Goal: Transaction & Acquisition: Purchase product/service

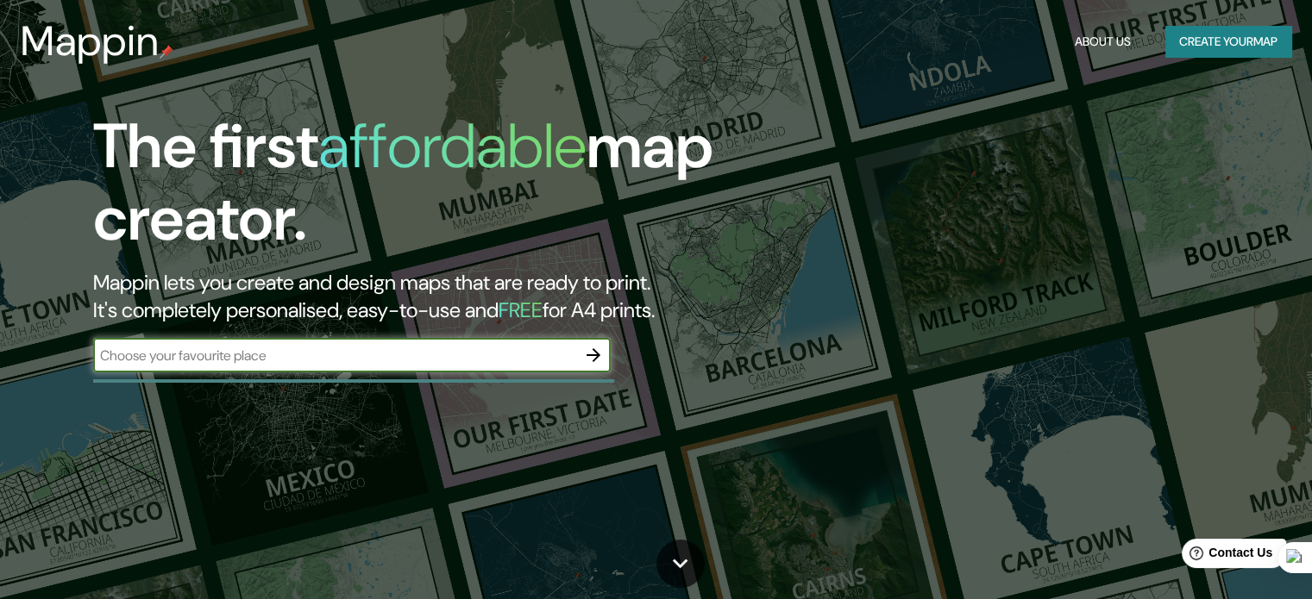
click at [588, 354] on icon "button" at bounding box center [593, 355] width 21 height 21
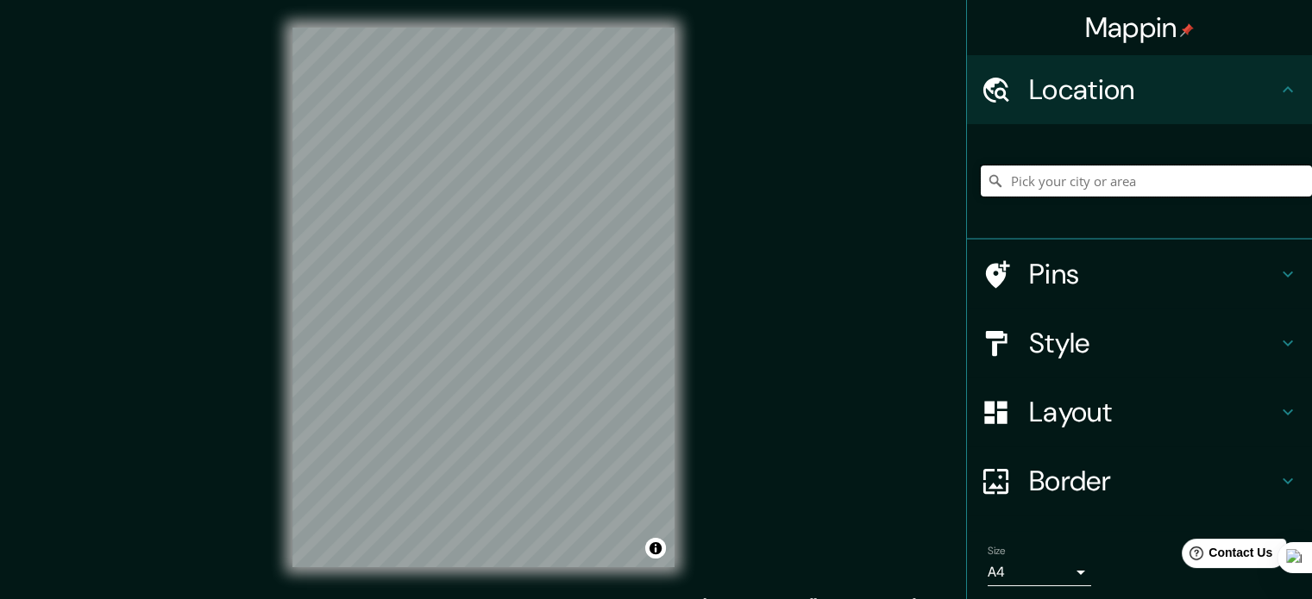
click at [1028, 192] on input "Pick your city or area" at bounding box center [1146, 181] width 331 height 31
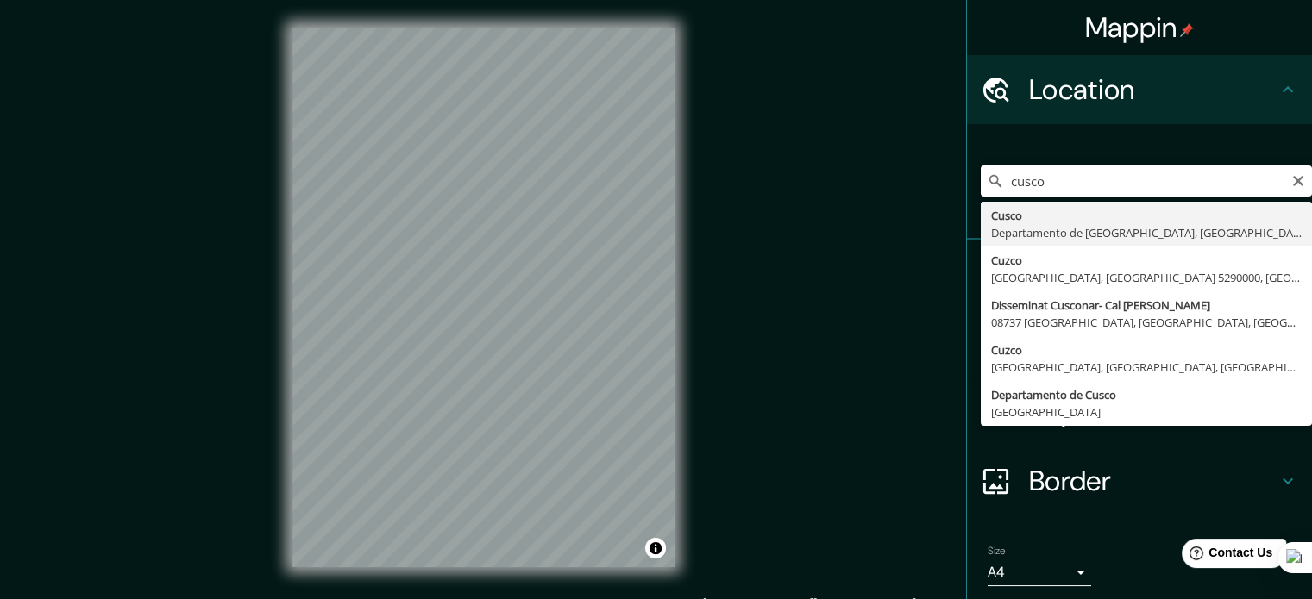
type input "Cusco, [GEOGRAPHIC_DATA], [GEOGRAPHIC_DATA]"
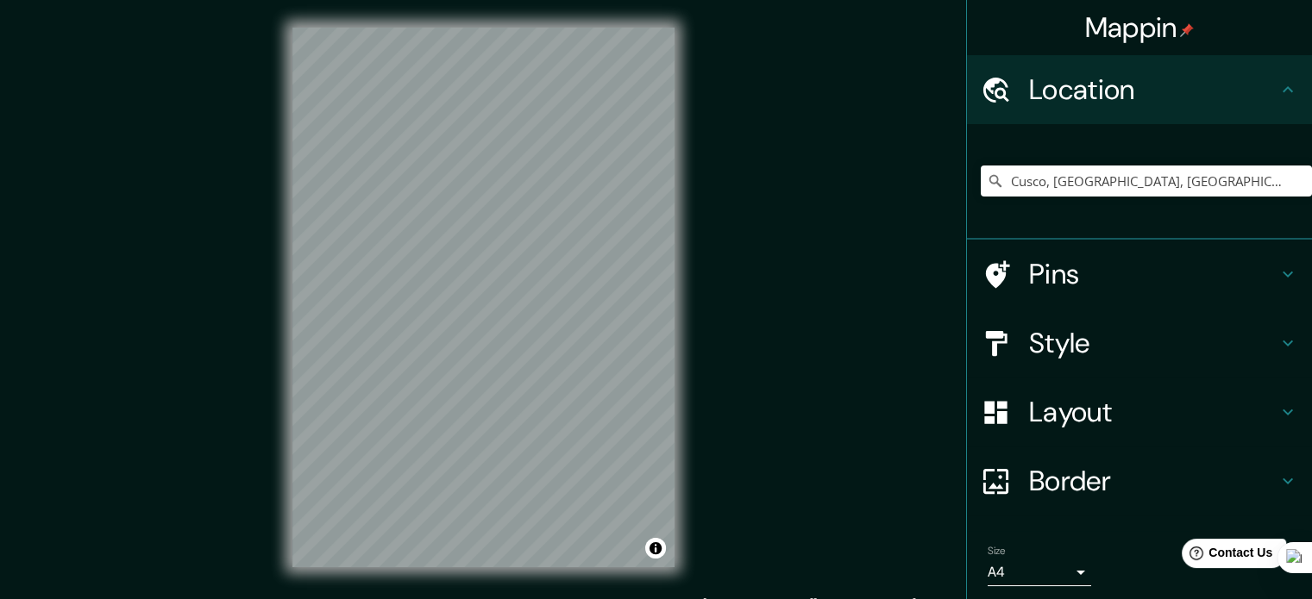
click at [1044, 365] on div "Style" at bounding box center [1139, 343] width 345 height 69
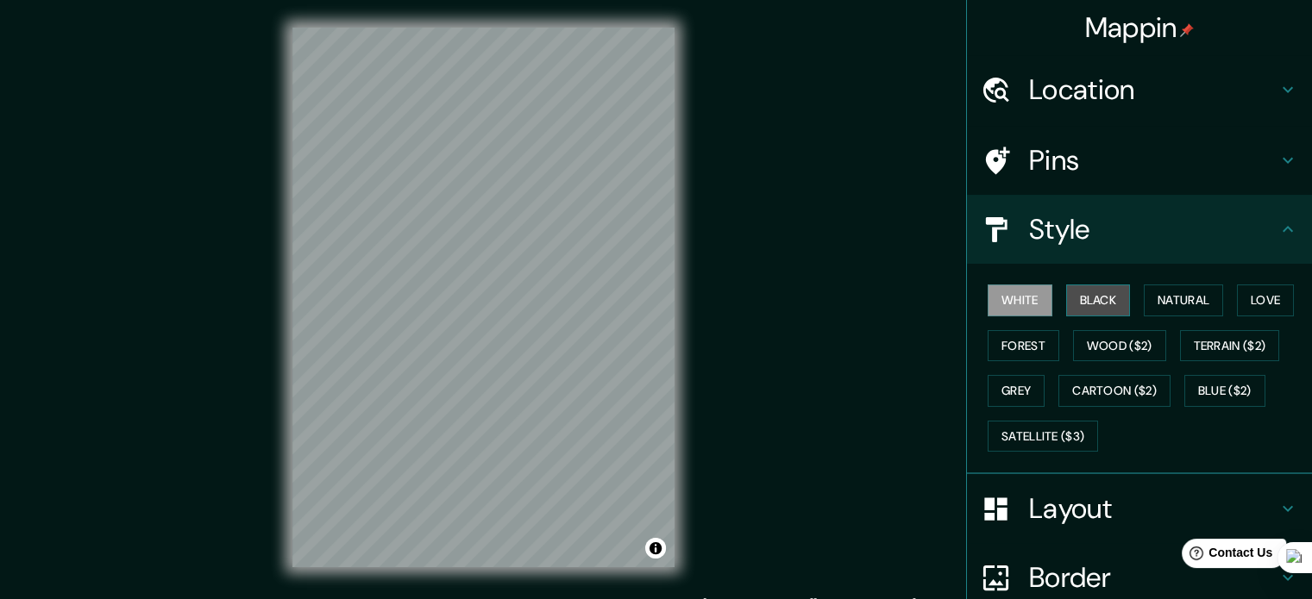
click at [1075, 305] on button "Black" at bounding box center [1098, 301] width 65 height 32
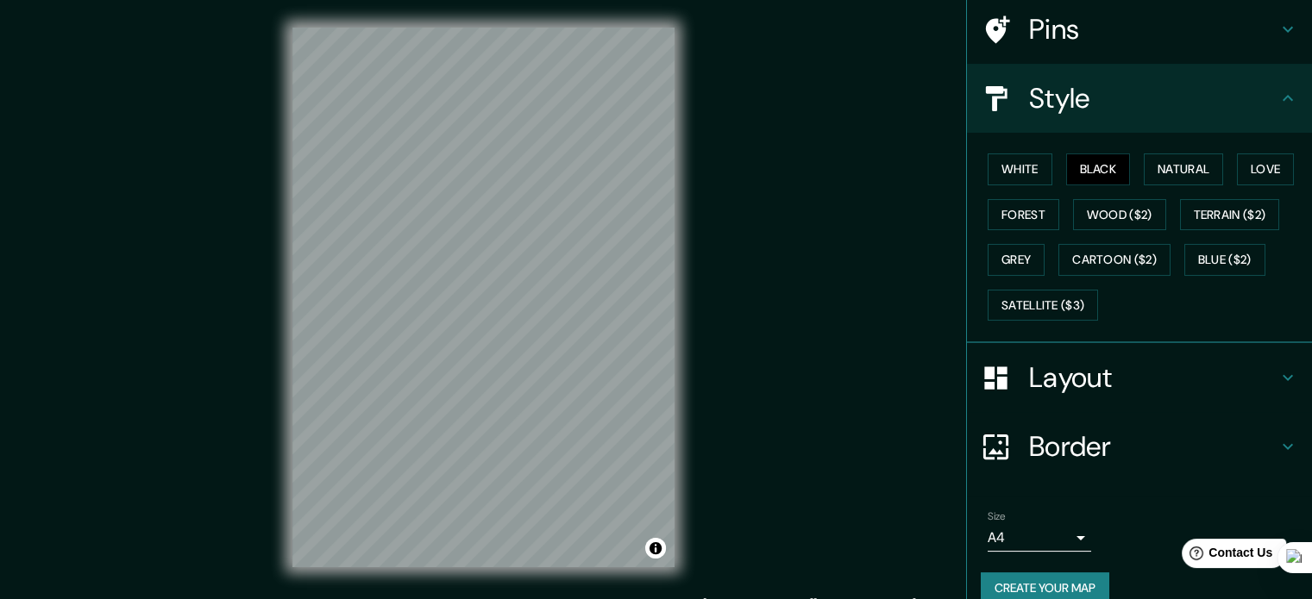
scroll to position [154, 0]
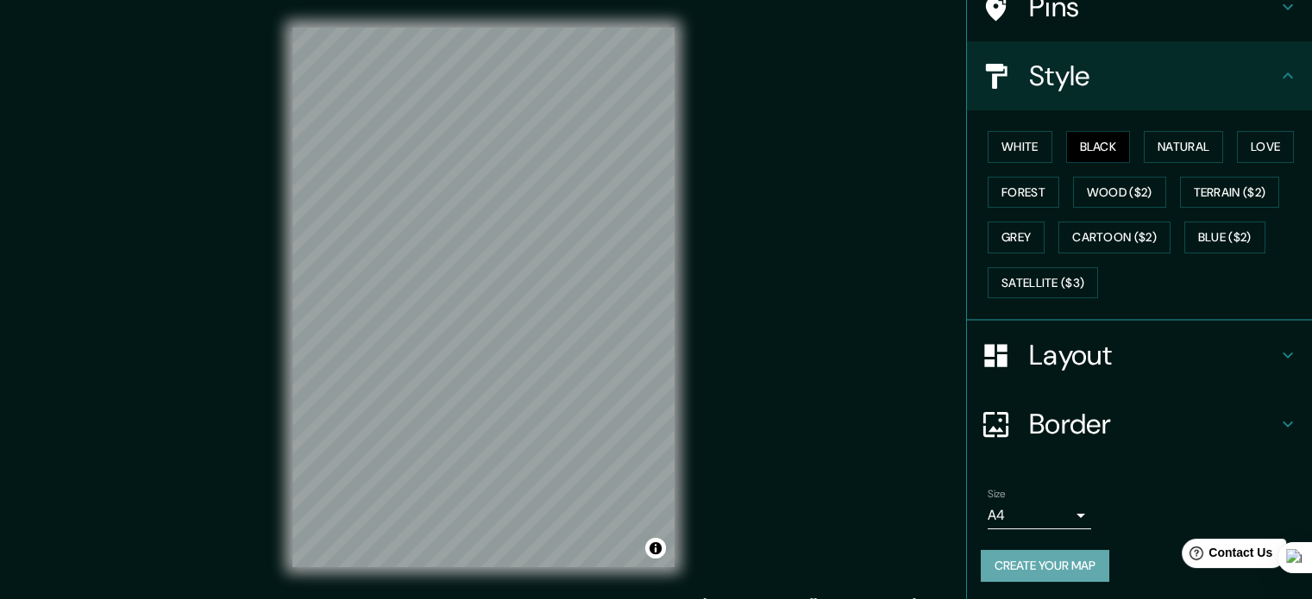
click at [1022, 551] on button "Create your map" at bounding box center [1045, 566] width 129 height 32
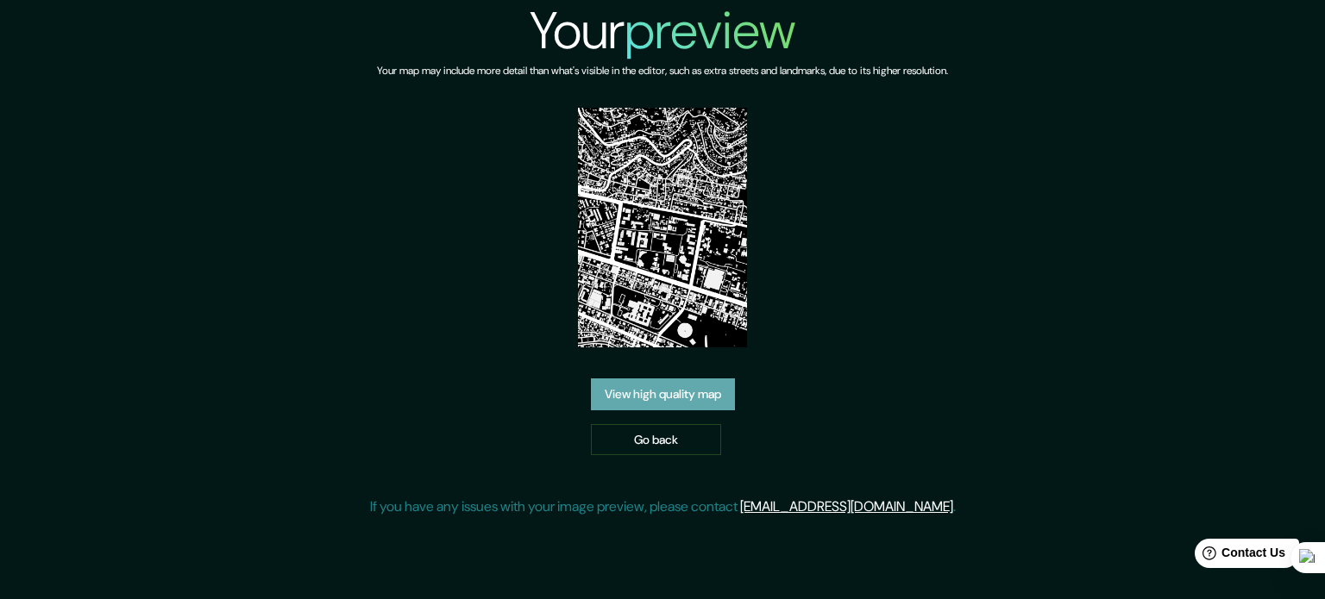
click at [670, 379] on link "View high quality map" at bounding box center [663, 395] width 144 height 32
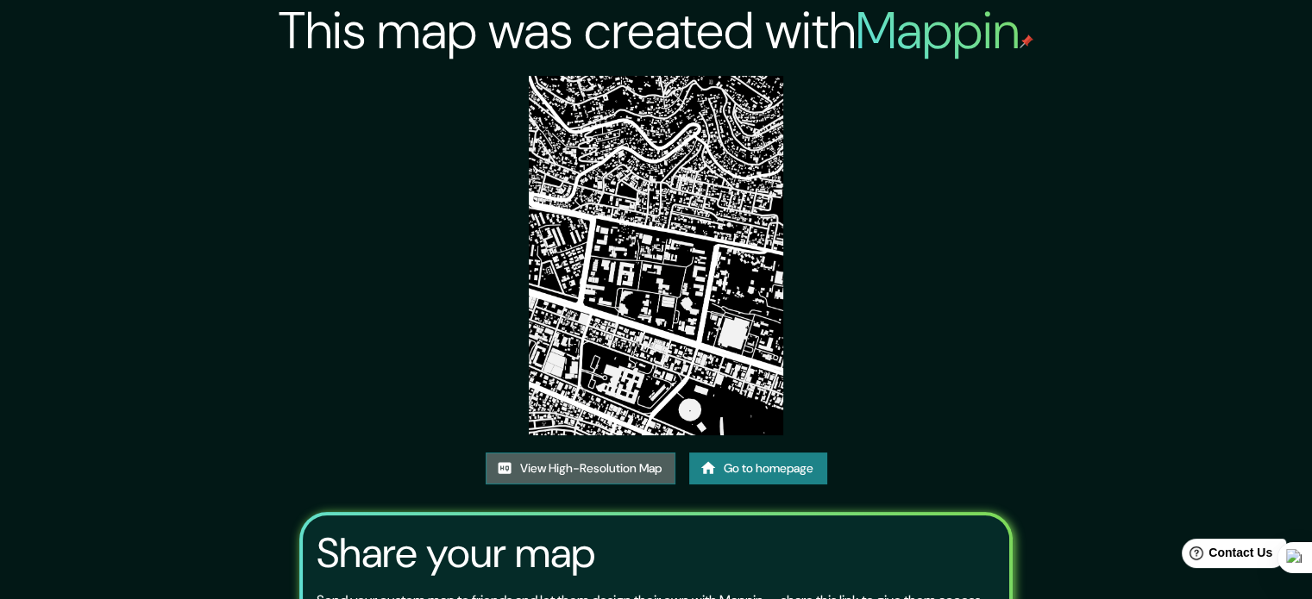
click at [593, 479] on link "View High-Resolution Map" at bounding box center [581, 469] width 190 height 32
